Goal: Transaction & Acquisition: Book appointment/travel/reservation

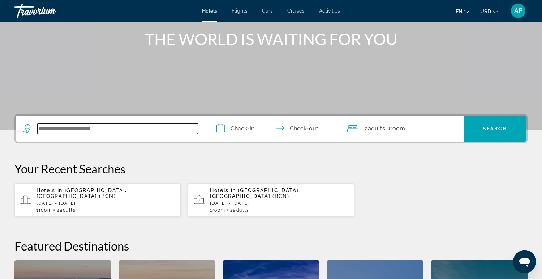
click at [56, 127] on input "Search widget" at bounding box center [118, 128] width 160 height 11
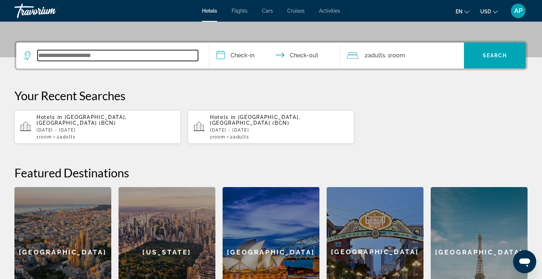
scroll to position [176, 0]
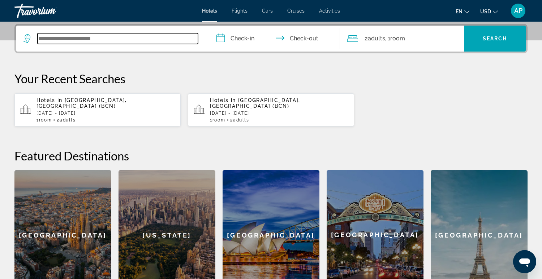
click at [48, 37] on input "Search widget" at bounding box center [118, 38] width 160 height 11
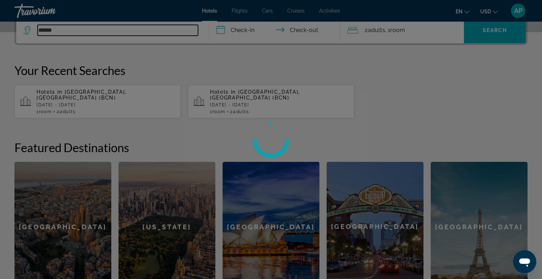
scroll to position [186, 0]
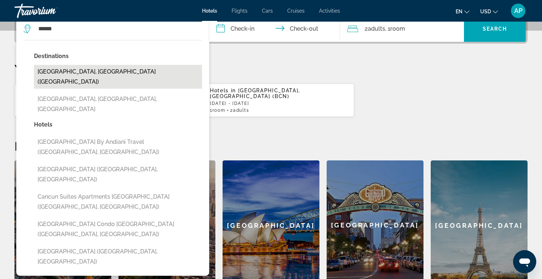
click at [52, 70] on button "[GEOGRAPHIC_DATA], [GEOGRAPHIC_DATA] ([GEOGRAPHIC_DATA])" at bounding box center [118, 77] width 168 height 24
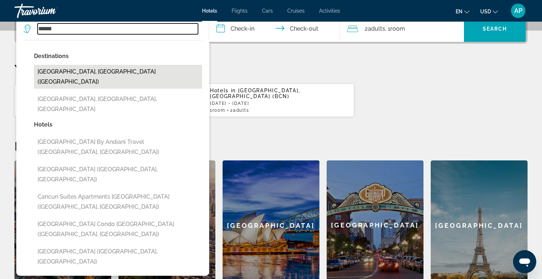
type input "**********"
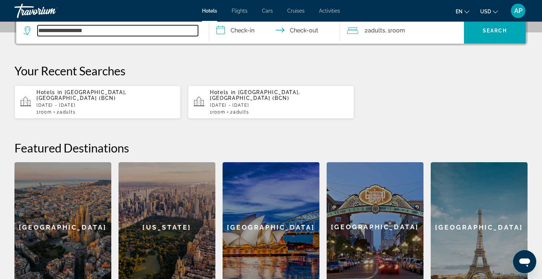
scroll to position [176, 0]
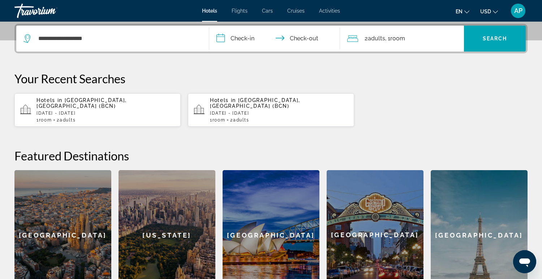
click at [218, 38] on input "**********" at bounding box center [276, 40] width 134 height 28
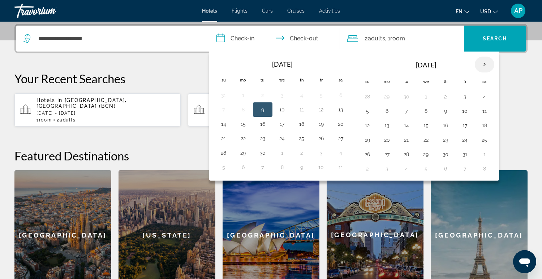
click at [481, 63] on th "Next month" at bounding box center [483, 65] width 19 height 16
click at [482, 63] on th "Next month" at bounding box center [483, 65] width 19 height 16
click at [403, 110] on button "9" at bounding box center [406, 111] width 12 height 10
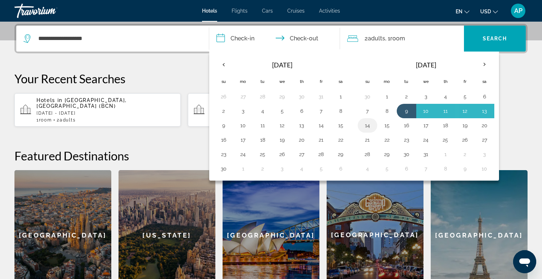
click at [365, 125] on button "14" at bounding box center [367, 126] width 12 height 10
type input "**********"
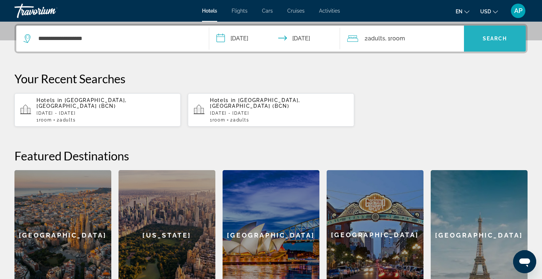
click at [497, 40] on span "Search" at bounding box center [494, 39] width 25 height 6
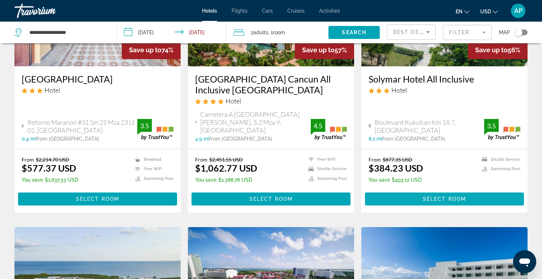
scroll to position [116, 0]
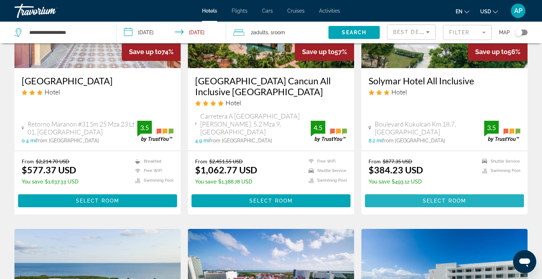
click at [410, 192] on span "Main content" at bounding box center [444, 200] width 159 height 17
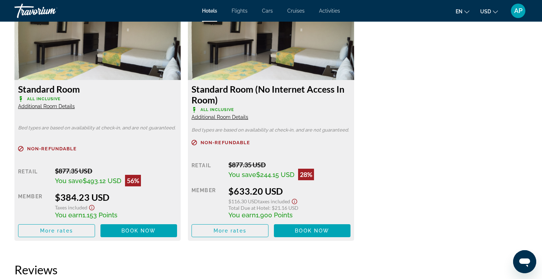
scroll to position [1026, 0]
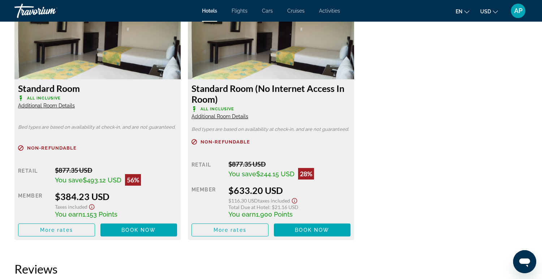
click at [40, 106] on span "Additional Room Details" at bounding box center [46, 106] width 57 height 6
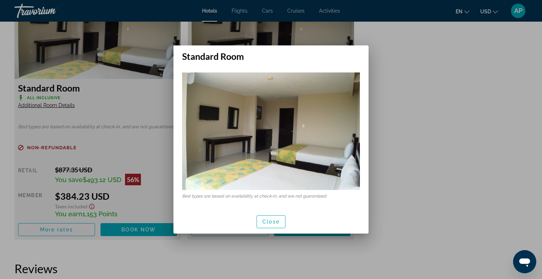
scroll to position [0, 0]
drag, startPoint x: 270, startPoint y: 222, endPoint x: 268, endPoint y: 218, distance: 4.5
click at [270, 222] on span "Close" at bounding box center [270, 222] width 17 height 6
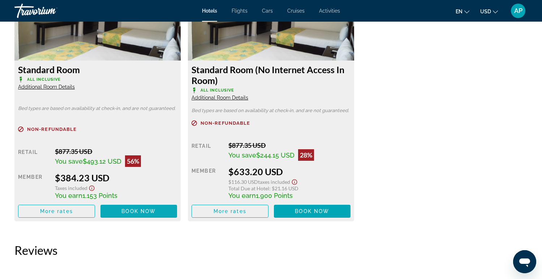
scroll to position [1043, 0]
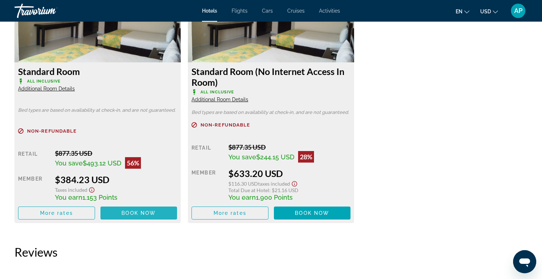
click at [129, 213] on span "Book now" at bounding box center [138, 213] width 34 height 6
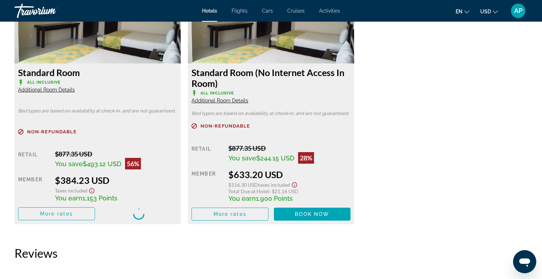
scroll to position [1040, 0]
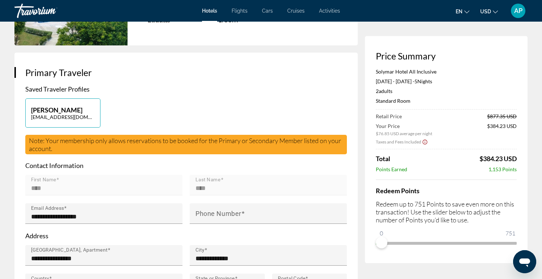
scroll to position [117, 0]
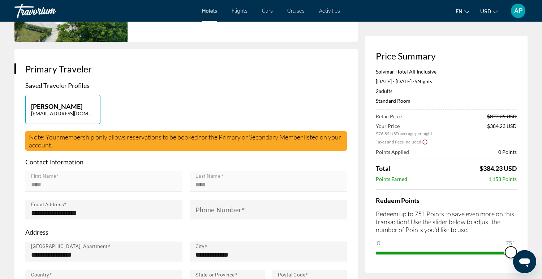
drag, startPoint x: 383, startPoint y: 241, endPoint x: 522, endPoint y: 248, distance: 139.5
click at [522, 248] on div "Price Summary Solymar Hotel All Inclusive [DATE] - [DATE] - 5 Night Nights 2 Ad…" at bounding box center [446, 154] width 162 height 237
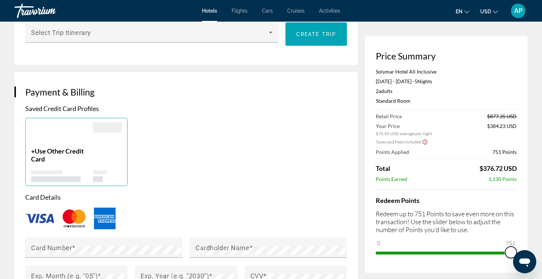
scroll to position [464, 0]
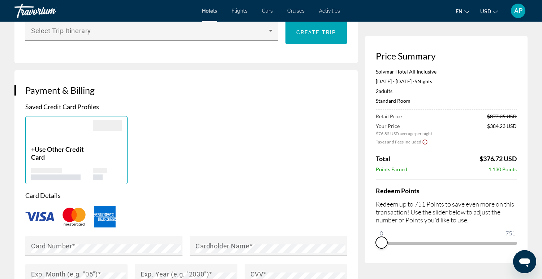
drag, startPoint x: 510, startPoint y: 251, endPoint x: 379, endPoint y: 248, distance: 131.5
click at [378, 249] on div "Price Summary Solymar Hotel All Inclusive [DATE] - [DATE] - 5 Night Nights 2 Ad…" at bounding box center [446, 149] width 162 height 227
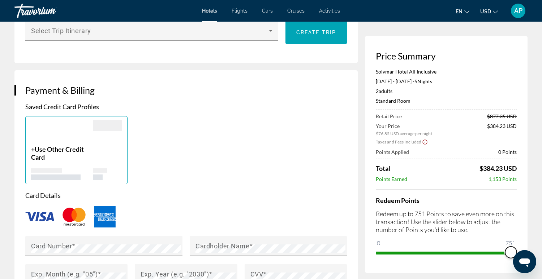
drag, startPoint x: 382, startPoint y: 243, endPoint x: 519, endPoint y: 246, distance: 136.9
click at [520, 246] on div "Price Summary Solymar Hotel All Inclusive [DATE] - [DATE] - 5 Night Nights 2 Ad…" at bounding box center [446, 154] width 162 height 237
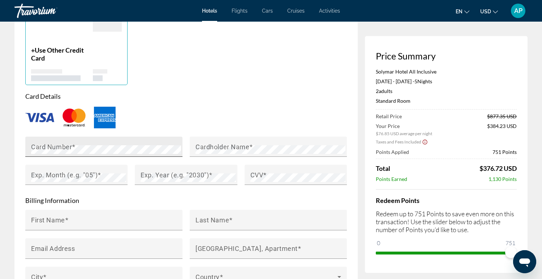
scroll to position [568, 0]
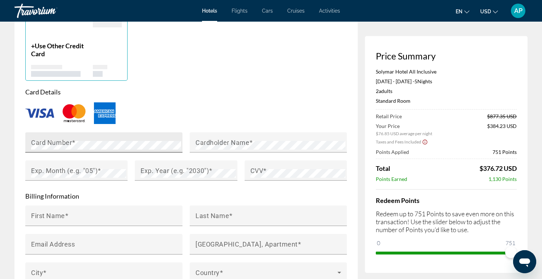
click at [123, 143] on div "Card Number" at bounding box center [106, 143] width 150 height 20
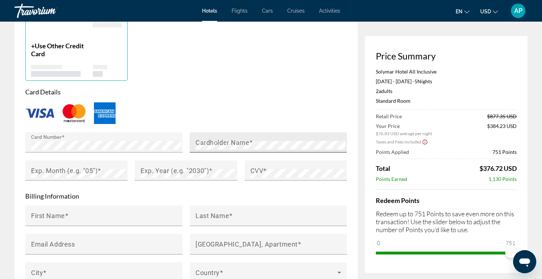
click at [211, 141] on mat-label "Cardholder Name" at bounding box center [222, 143] width 54 height 8
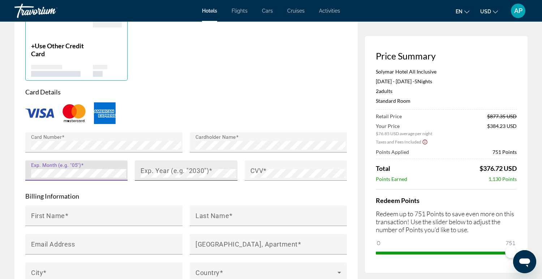
click at [168, 171] on mat-label "Exp. Year (e.g. "2030")" at bounding box center [174, 171] width 68 height 8
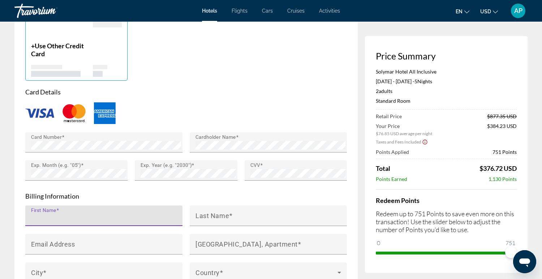
click at [126, 216] on input "First Name" at bounding box center [106, 219] width 150 height 9
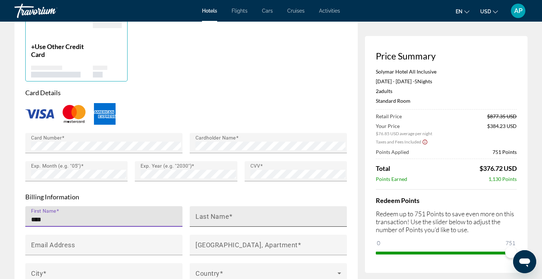
type input "****"
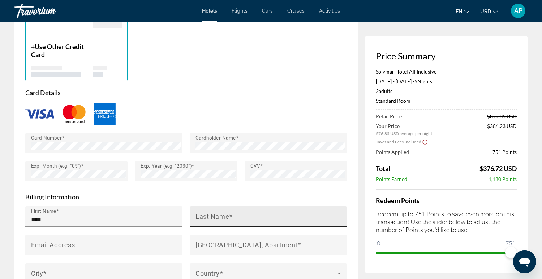
click at [276, 212] on div "Last Name" at bounding box center [270, 217] width 150 height 21
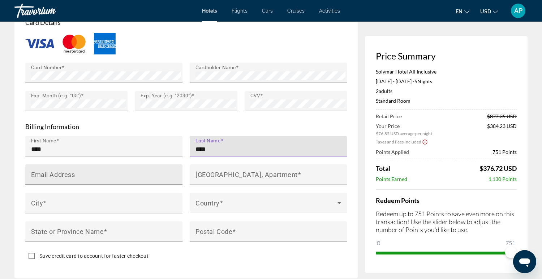
scroll to position [643, 0]
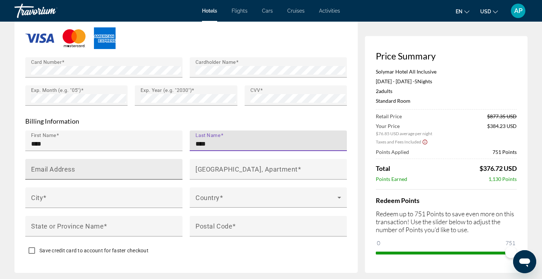
type input "****"
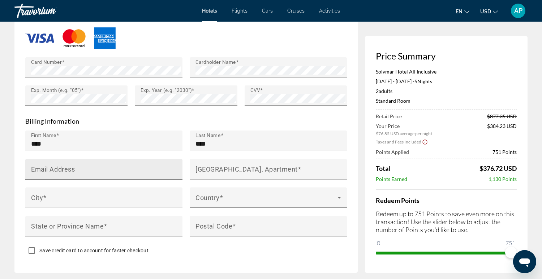
click at [158, 162] on div "Email Address" at bounding box center [106, 169] width 150 height 21
type input "*"
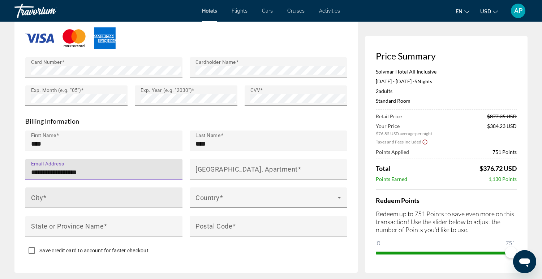
type input "**********"
click at [147, 197] on input "City" at bounding box center [106, 201] width 150 height 9
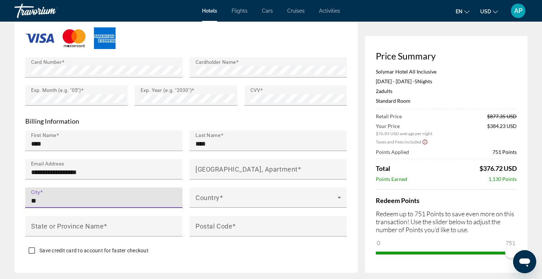
type input "*"
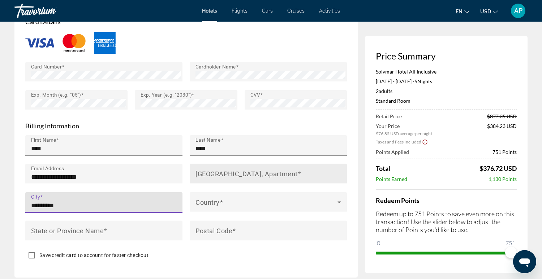
scroll to position [637, 0]
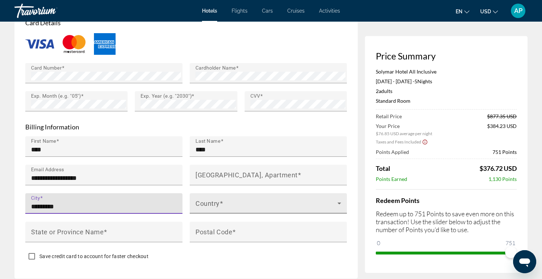
type input "*********"
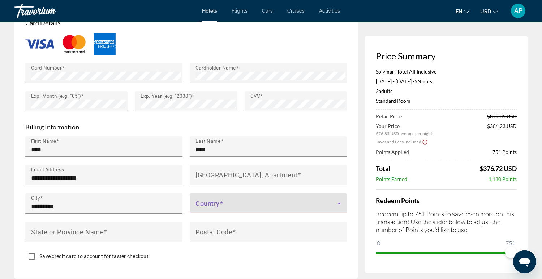
click at [249, 202] on span "Main content" at bounding box center [266, 206] width 142 height 9
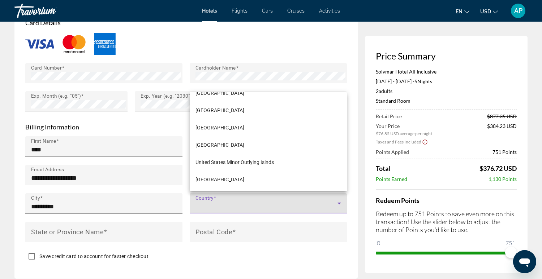
scroll to position [4152, 0]
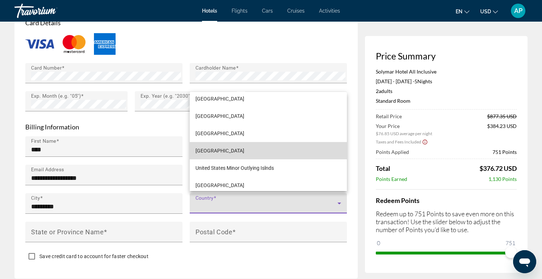
click at [225, 154] on span "[GEOGRAPHIC_DATA]" at bounding box center [219, 151] width 49 height 9
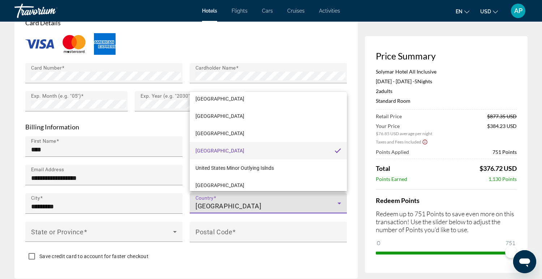
scroll to position [4142, 0]
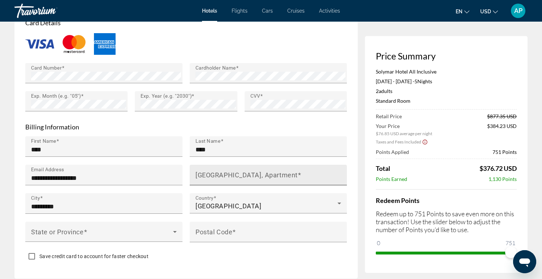
click at [223, 174] on mat-label "[GEOGRAPHIC_DATA], Apartment" at bounding box center [246, 175] width 102 height 8
click at [223, 174] on input "[GEOGRAPHIC_DATA], Apartment" at bounding box center [270, 178] width 150 height 9
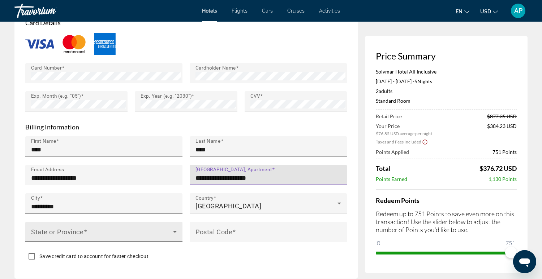
type input "**********"
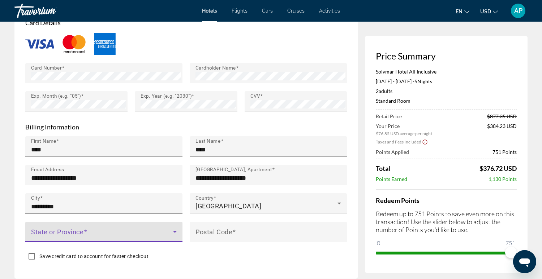
click at [174, 231] on icon "Main content" at bounding box center [175, 232] width 4 height 2
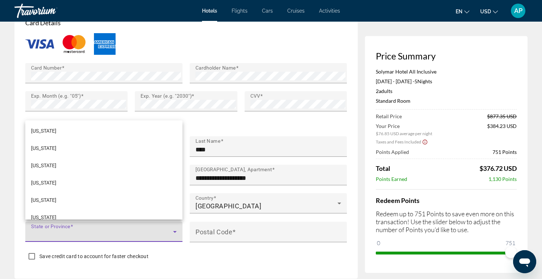
scroll to position [595, 0]
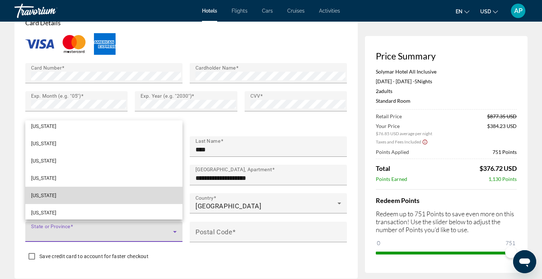
click at [133, 193] on mat-option "[US_STATE]" at bounding box center [103, 195] width 157 height 17
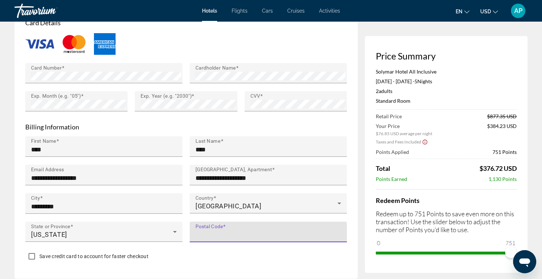
click at [243, 231] on input "Postal Code" at bounding box center [270, 235] width 150 height 9
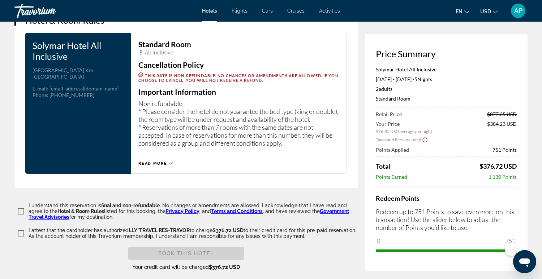
scroll to position [931, 0]
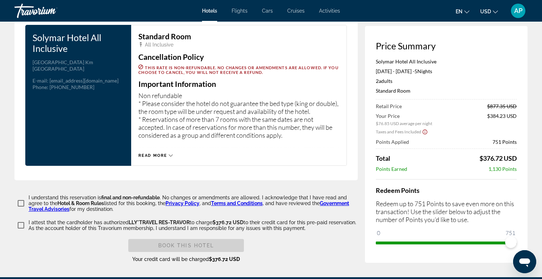
type input "*****"
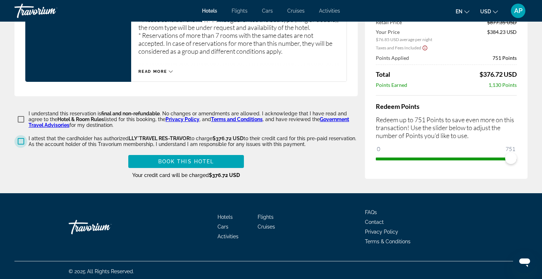
scroll to position [1015, 0]
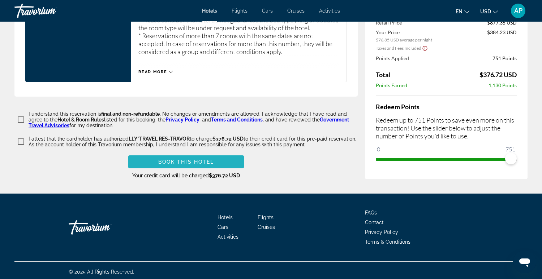
click at [205, 161] on span "Book this hotel" at bounding box center [186, 162] width 56 height 6
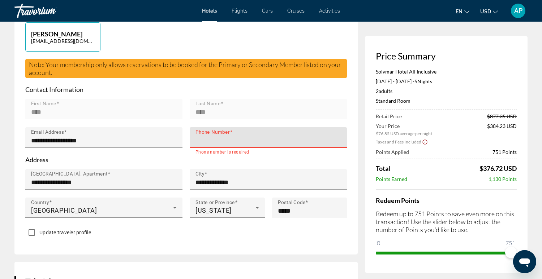
click at [214, 138] on input "Phone Number" at bounding box center [270, 140] width 150 height 9
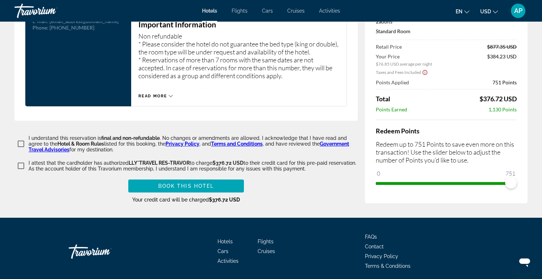
scroll to position [991, 0]
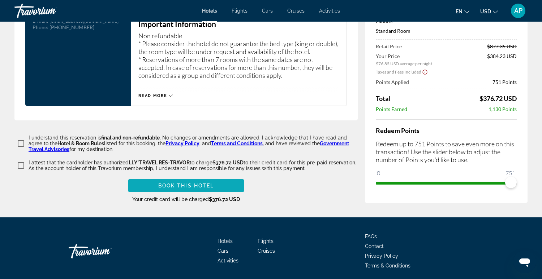
type input "**********"
click at [172, 183] on span "Book this hotel" at bounding box center [186, 186] width 56 height 6
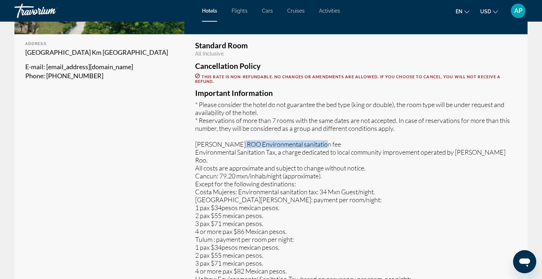
scroll to position [204, 0]
drag, startPoint x: 325, startPoint y: 148, endPoint x: 247, endPoint y: 144, distance: 78.8
click at [246, 144] on p "* Please consider the hotel do not guarantee the bed type (king or double), the…" at bounding box center [355, 212] width 321 height 222
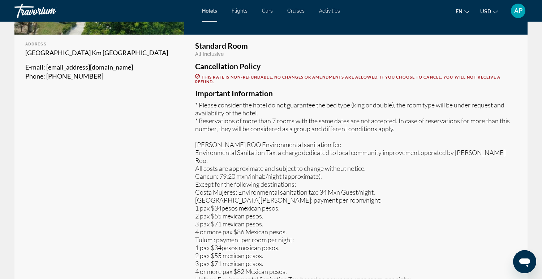
click at [409, 177] on p "* Please consider the hotel do not guarantee the bed type (king or double), the…" at bounding box center [355, 212] width 321 height 222
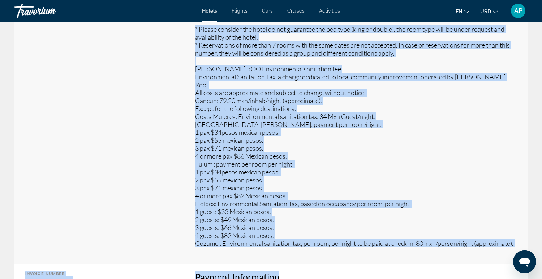
scroll to position [295, 0]
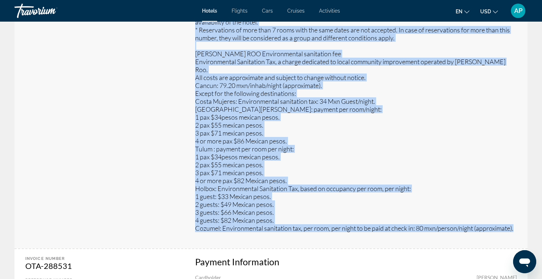
drag, startPoint x: 192, startPoint y: 83, endPoint x: 285, endPoint y: 222, distance: 166.9
click at [295, 228] on div "Standard Room All Inclusive Cancellation Policy This rate is non-refundable. No…" at bounding box center [355, 96] width 343 height 305
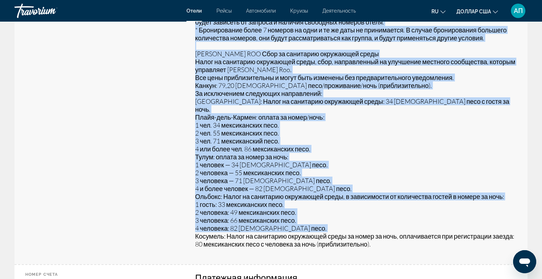
click at [445, 131] on p "* Обратите внимание, что отель не гарантирует тип кровати (двуспальная или двус…" at bounding box center [355, 129] width 321 height 238
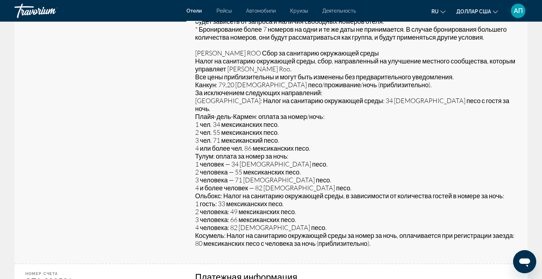
scroll to position [299, 0]
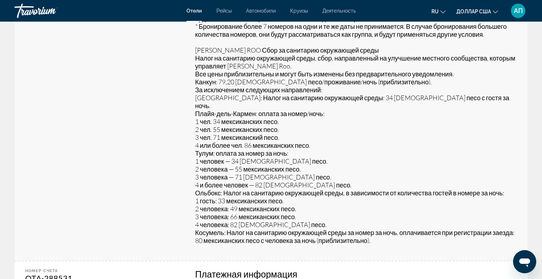
click at [240, 86] on font "За исключением следующих направлений:" at bounding box center [258, 90] width 127 height 8
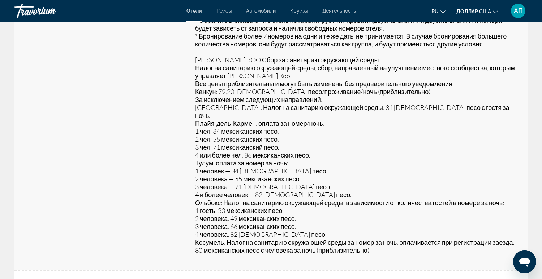
click at [332, 144] on p "* Обратите внимание, что отель не гарантирует тип кровати (двуспальная или двус…" at bounding box center [355, 135] width 321 height 238
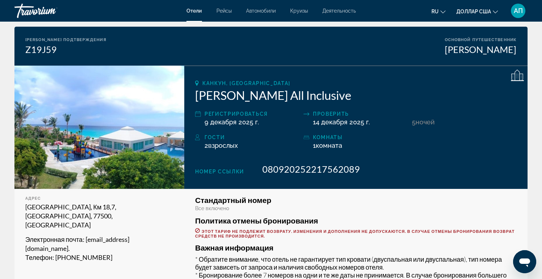
scroll to position [49, 0]
